Goal: Transaction & Acquisition: Obtain resource

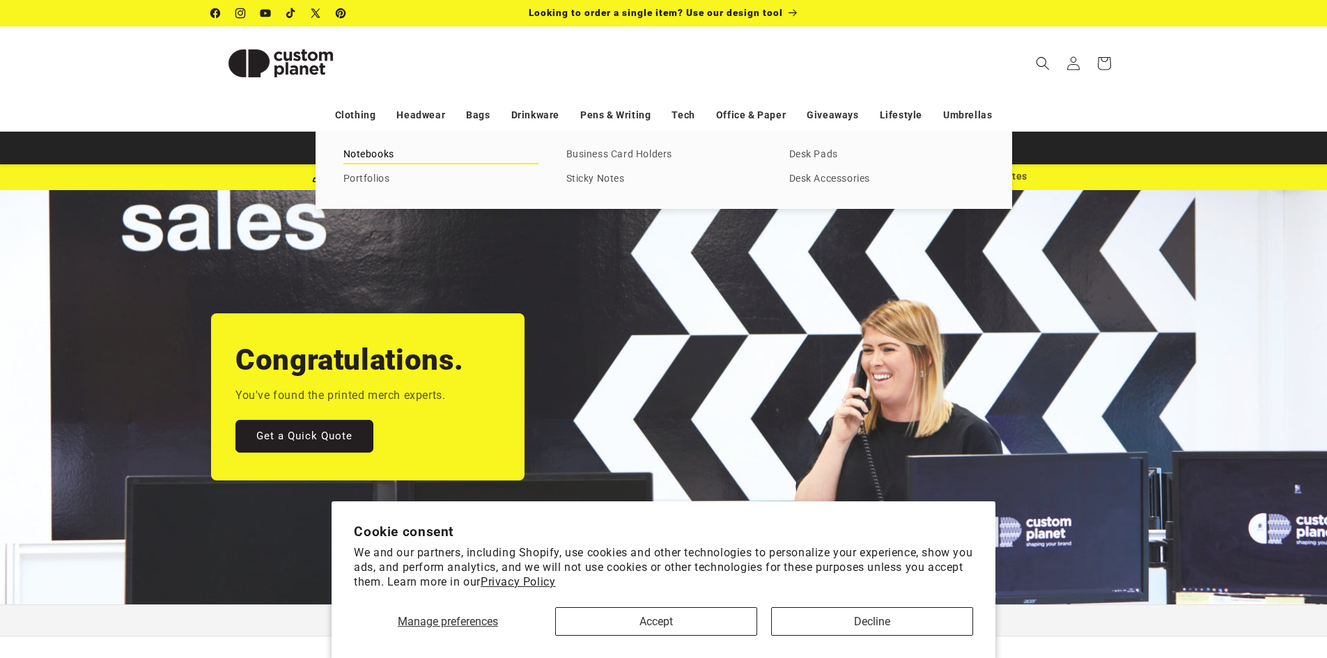
click at [375, 156] on link "Notebooks" at bounding box center [440, 155] width 195 height 19
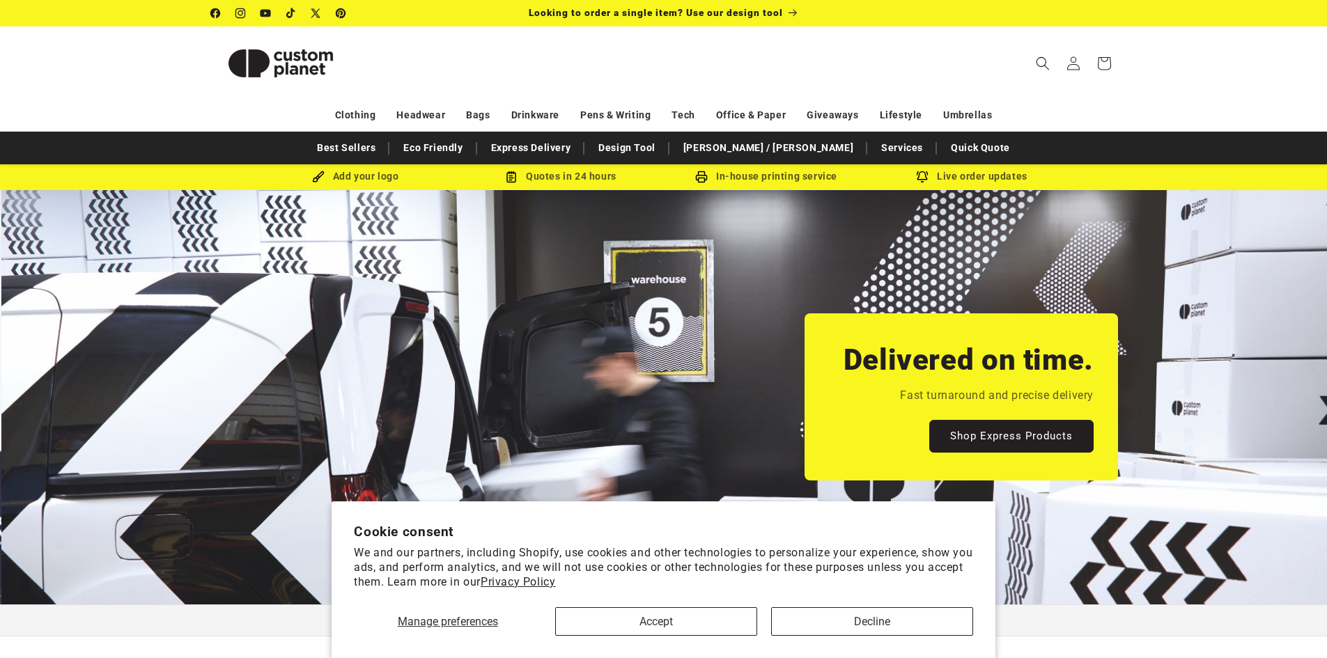
scroll to position [0, 1327]
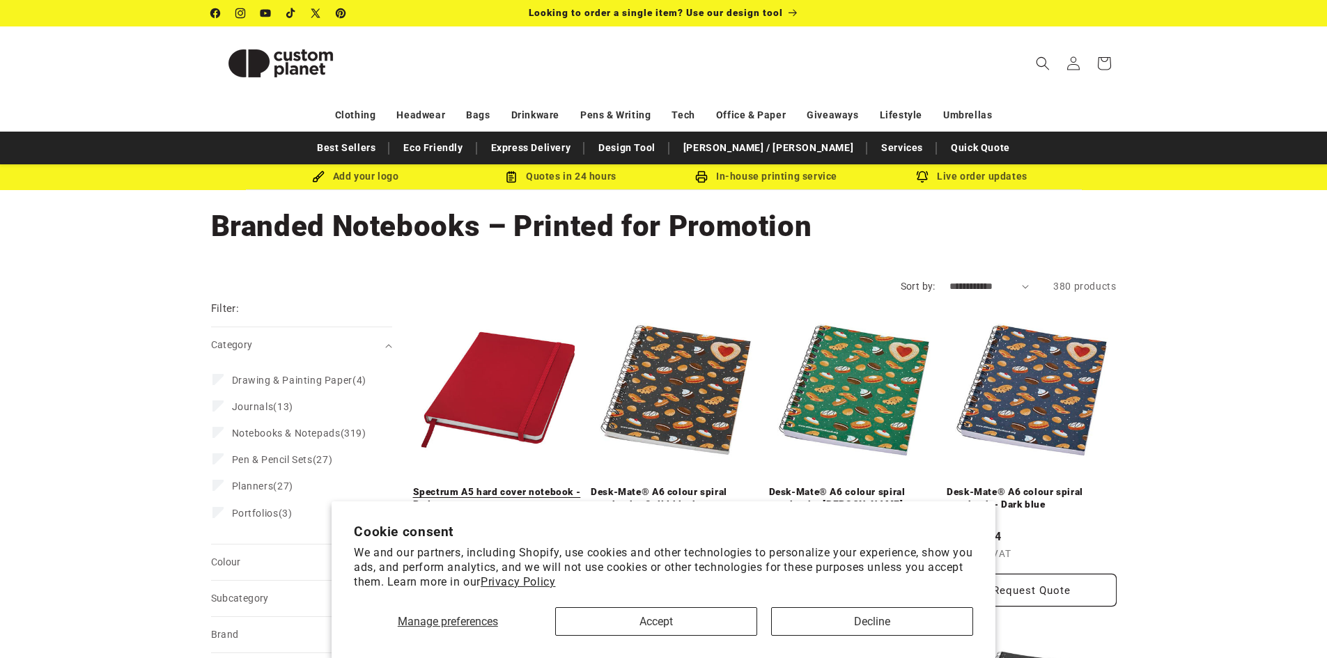
click at [515, 486] on link "Spectrum A5 hard cover notebook - Red" at bounding box center [498, 498] width 170 height 24
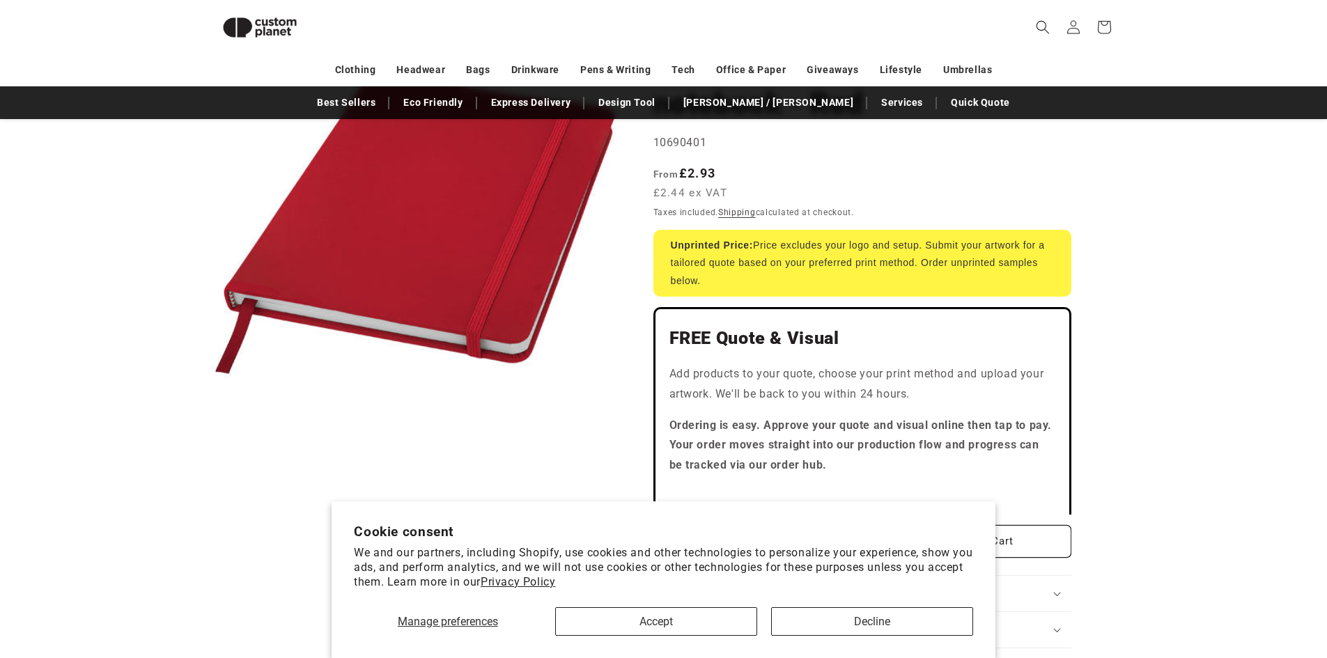
scroll to position [192, 0]
drag, startPoint x: 705, startPoint y: 621, endPoint x: 715, endPoint y: 621, distance: 9.8
click at [706, 621] on button "Accept" at bounding box center [656, 621] width 202 height 29
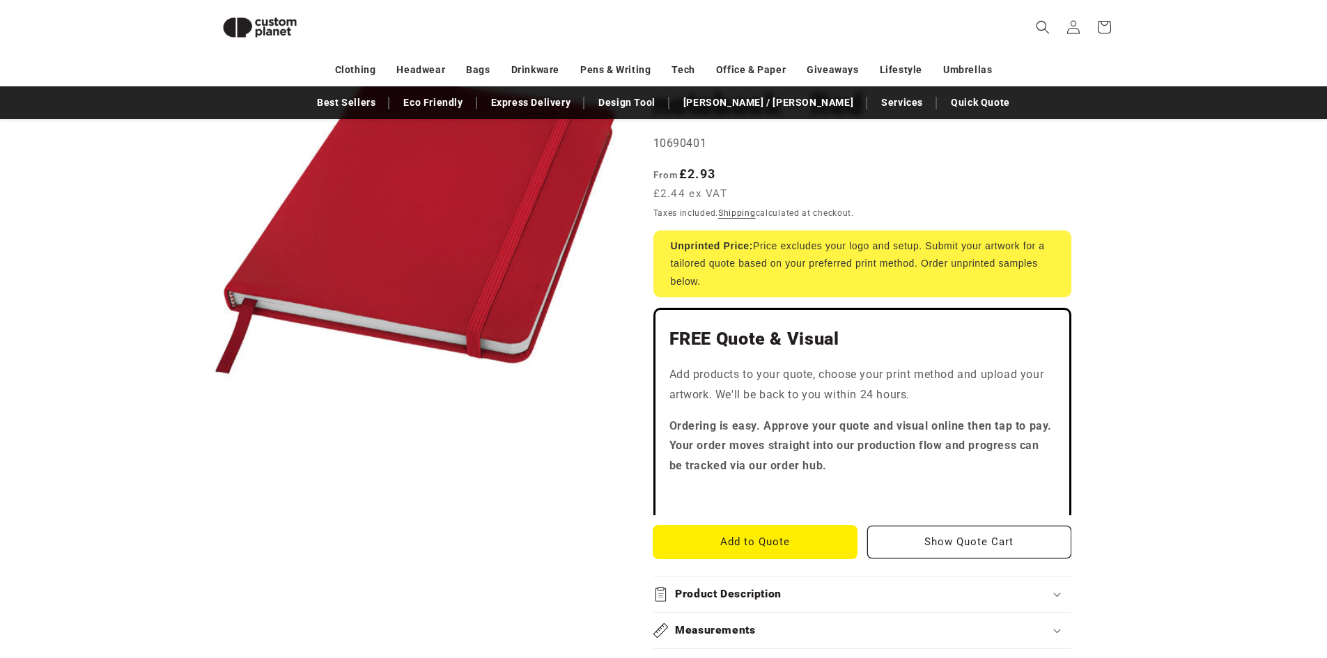
click at [777, 544] on button "Add to Quote" at bounding box center [755, 542] width 204 height 33
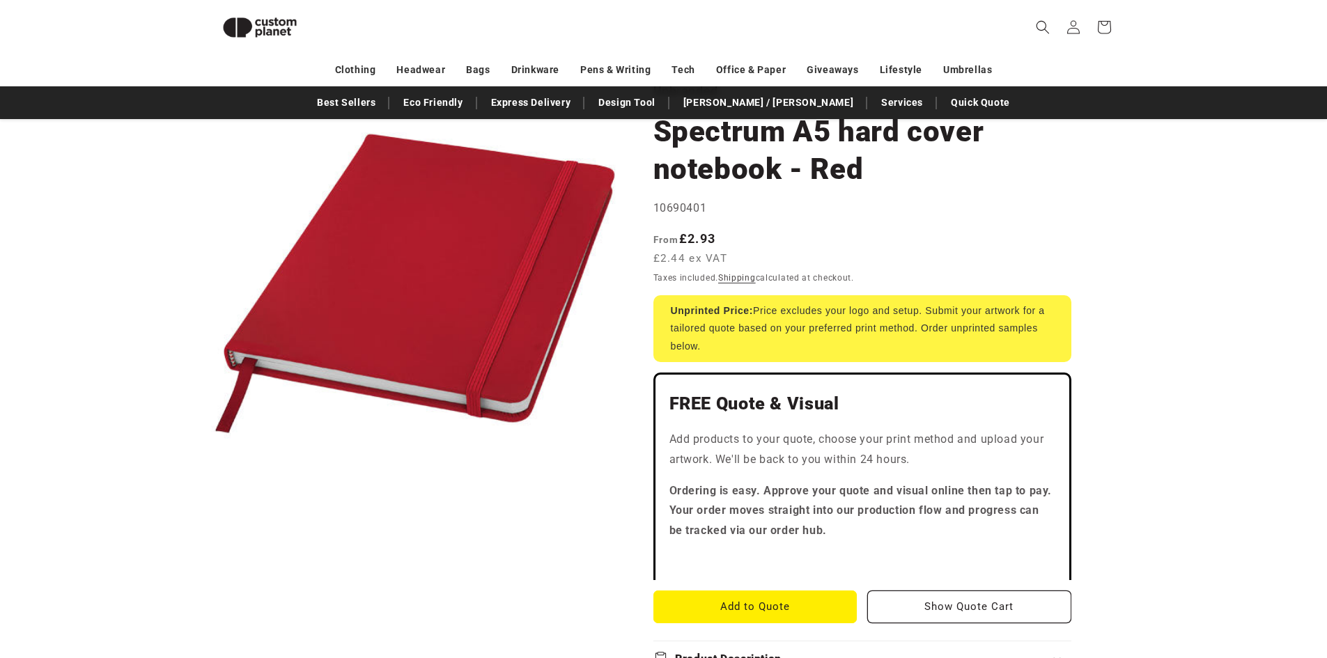
scroll to position [0, 0]
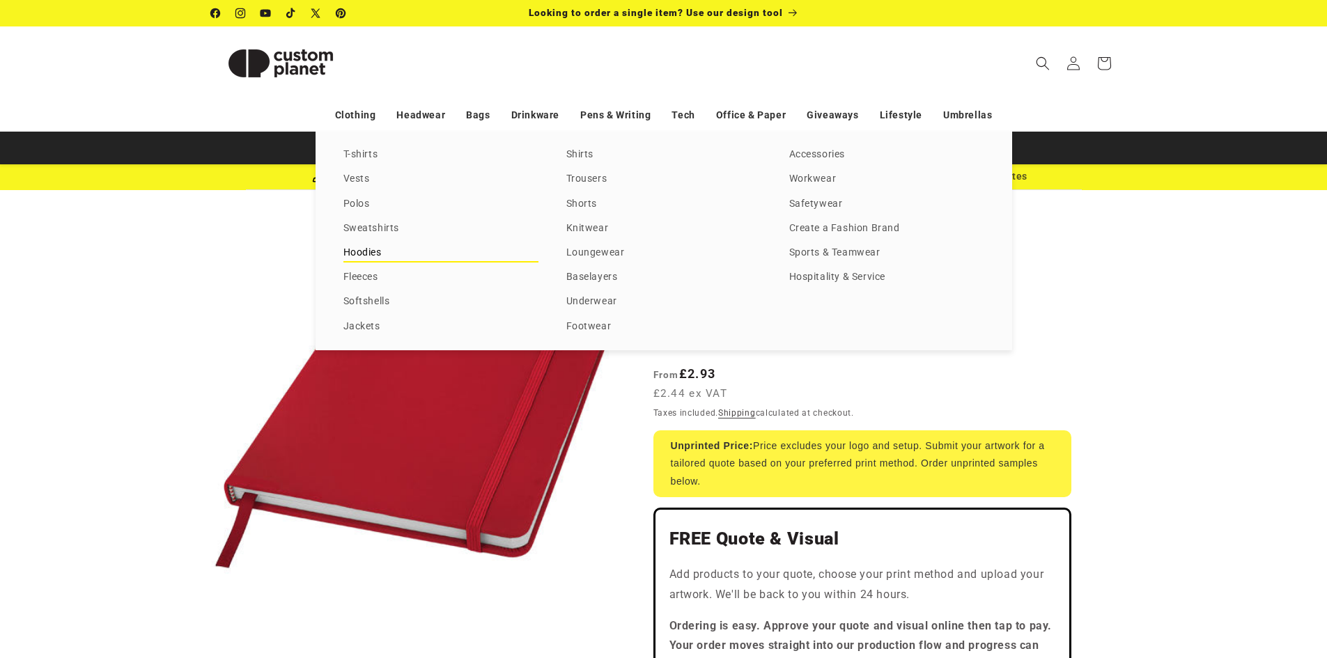
click at [377, 252] on link "Hoodies" at bounding box center [440, 253] width 195 height 19
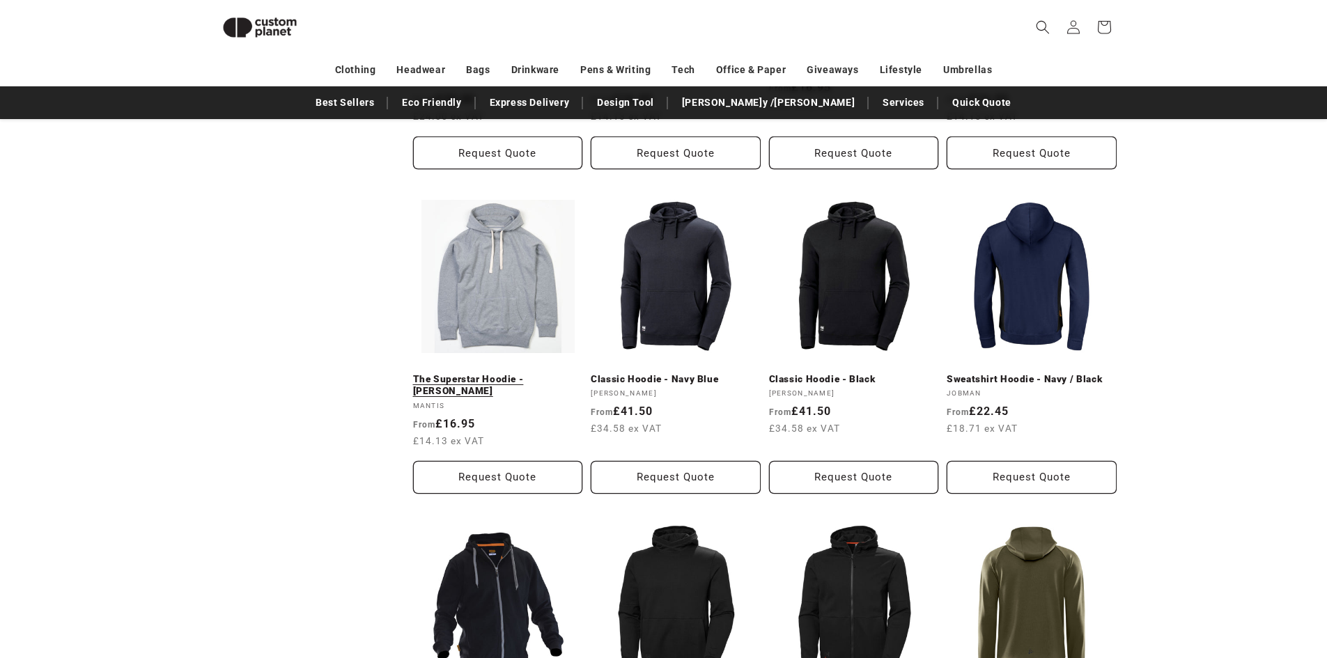
scroll to position [1235, 0]
